Goal: Information Seeking & Learning: Learn about a topic

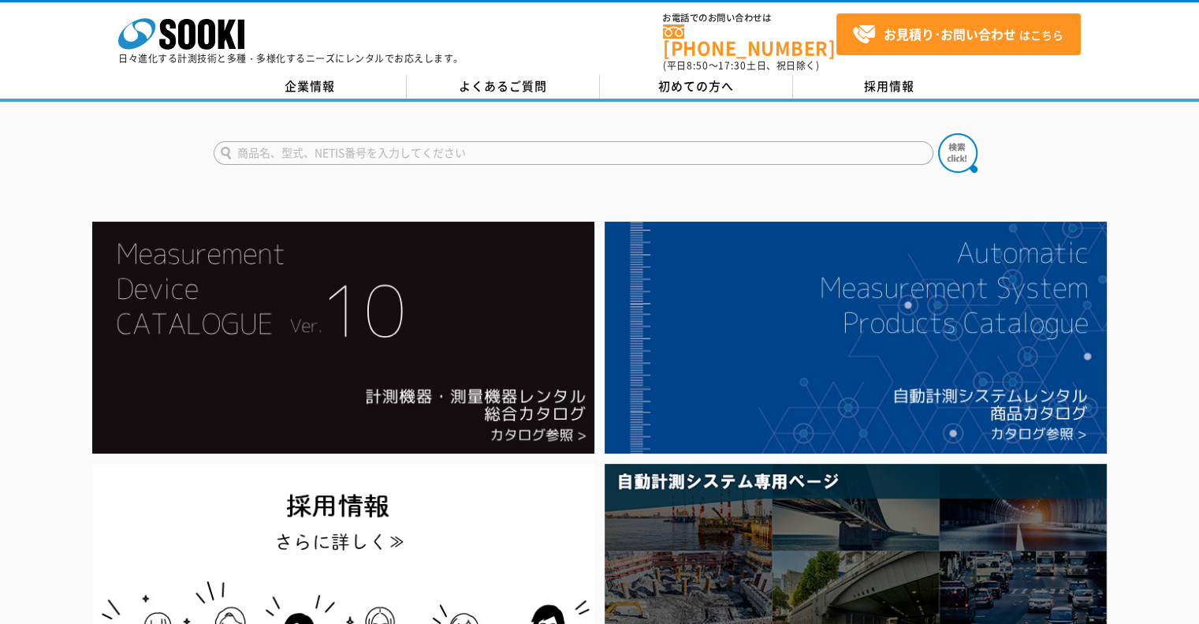
click at [382, 142] on input "text" at bounding box center [574, 153] width 720 height 24
type input "EBH"
click at [938, 133] on button at bounding box center [957, 152] width 39 height 39
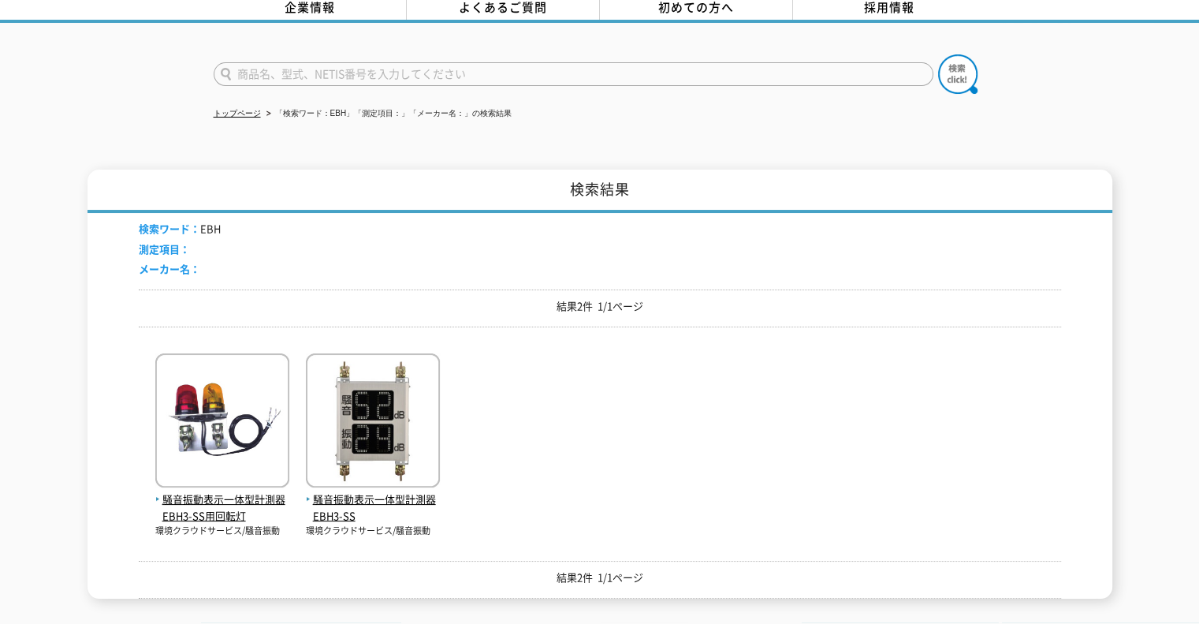
scroll to position [158, 0]
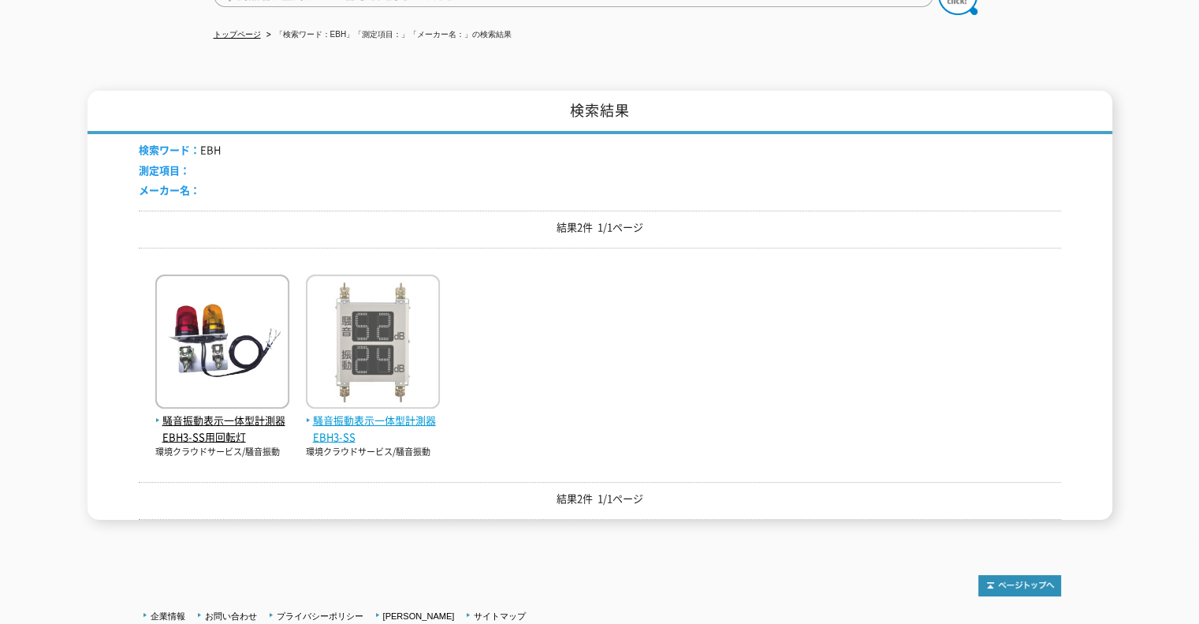
click at [378, 352] on img at bounding box center [373, 343] width 134 height 138
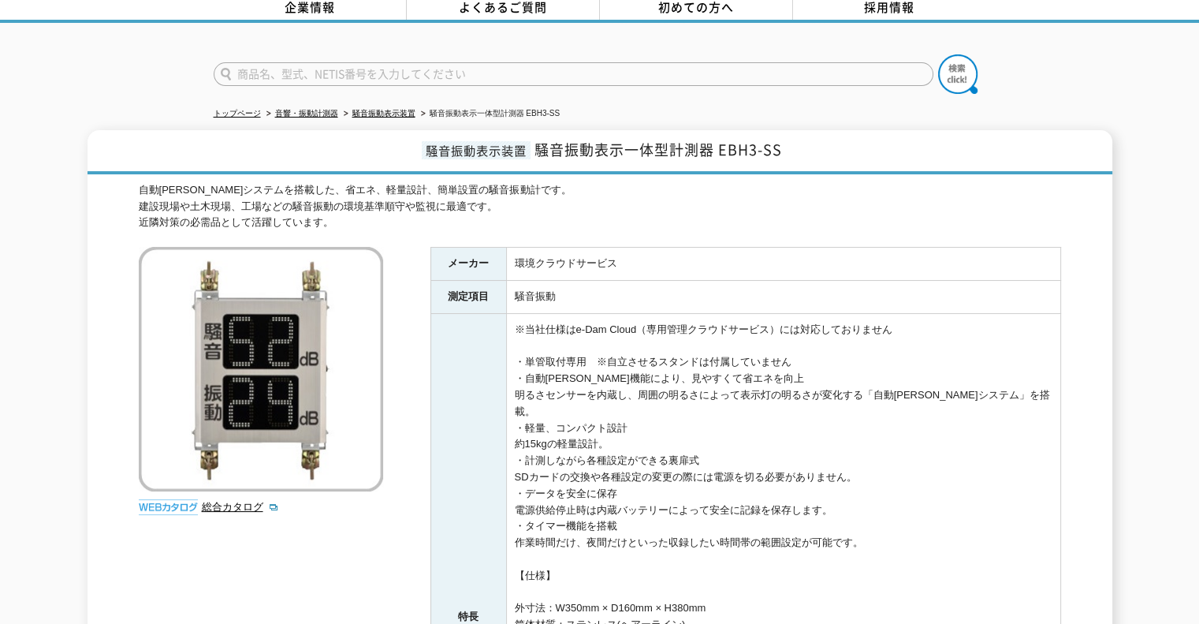
scroll to position [158, 0]
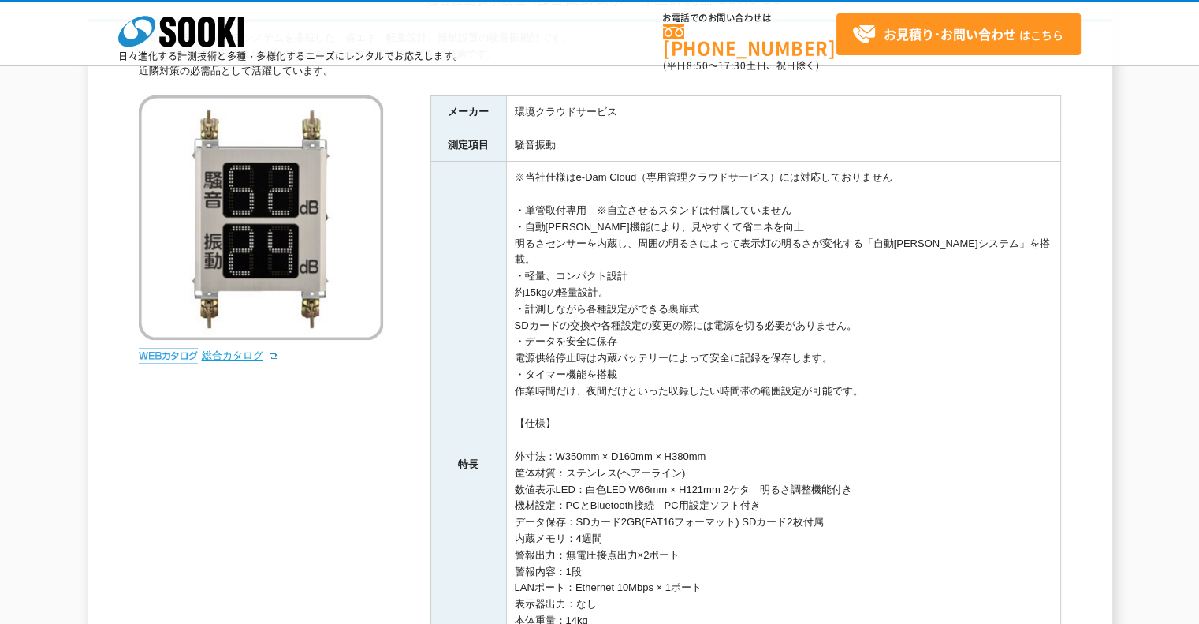
click at [229, 353] on link "総合カタログ" at bounding box center [240, 355] width 77 height 12
